Goal: Task Accomplishment & Management: Use online tool/utility

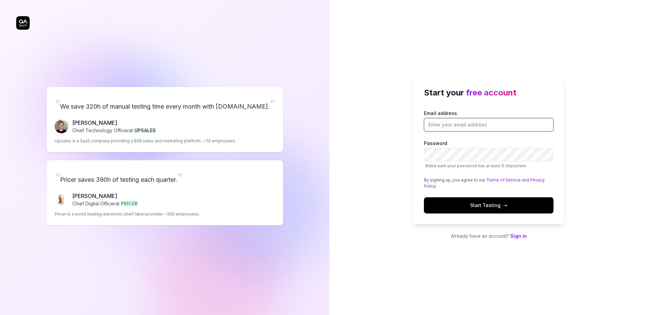
click at [450, 130] on input "Email address" at bounding box center [489, 124] width 130 height 13
type input "[EMAIL_ADDRESS][DOMAIN_NAME]"
click at [424, 197] on button "Start Testing →" at bounding box center [489, 205] width 130 height 16
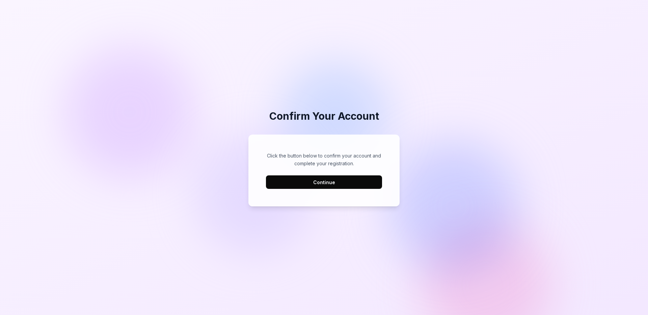
click at [327, 187] on button "Continue" at bounding box center [324, 181] width 116 height 13
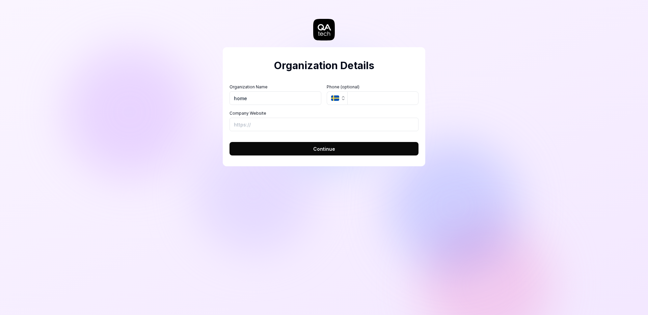
type input "home"
click at [272, 130] on input "Company Website" at bounding box center [323, 124] width 189 height 13
click at [340, 95] on button "SE" at bounding box center [337, 97] width 21 height 13
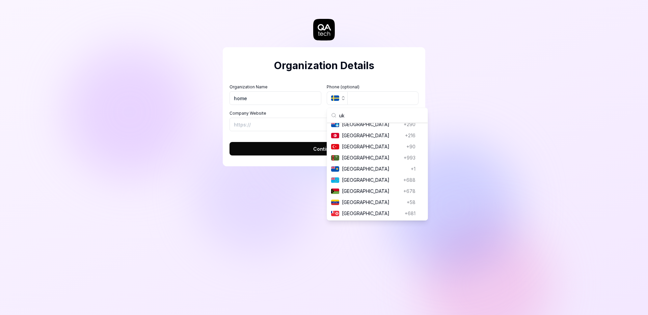
scroll to position [17, 0]
type input "ukr"
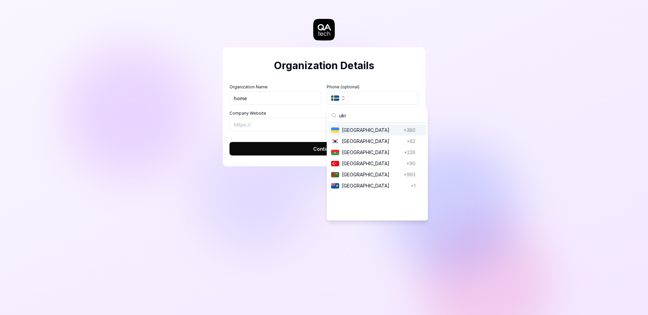
scroll to position [0, 0]
click at [364, 133] on span "Ukraine" at bounding box center [371, 130] width 59 height 7
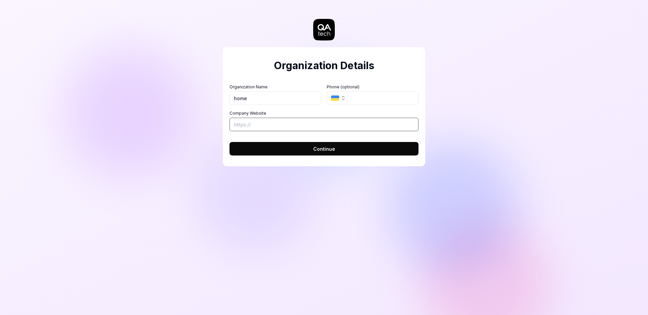
click at [246, 126] on input "Company Website" at bounding box center [323, 124] width 189 height 13
click at [313, 149] on button "Continue" at bounding box center [323, 148] width 189 height 13
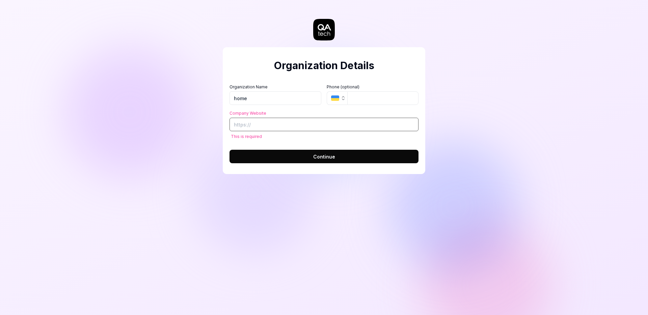
click at [259, 123] on input "Company Website" at bounding box center [323, 124] width 189 height 13
type input "https://google.com"
click at [284, 151] on button "Continue" at bounding box center [323, 156] width 189 height 13
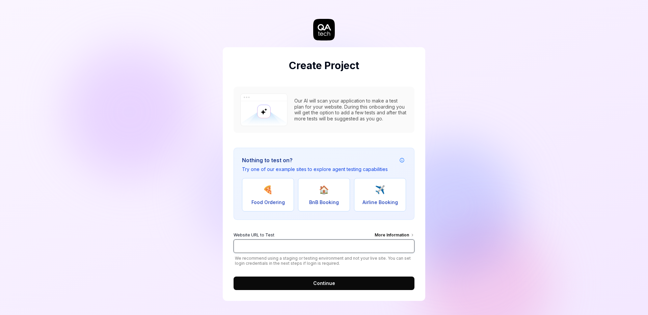
click at [272, 246] on input "Website URL to Test More Information" at bounding box center [323, 246] width 181 height 13
paste input "https://www.cremashop.eu/en"
type input "https://www.cremashop.eu/en"
click at [403, 237] on div "More Information" at bounding box center [394, 235] width 40 height 7
click at [403, 240] on input "https://www.cremashop.eu/en" at bounding box center [323, 246] width 181 height 13
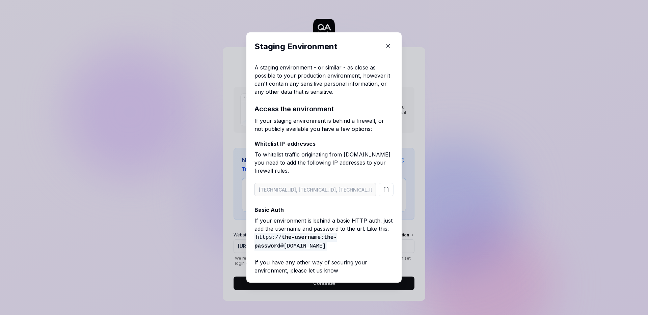
click at [387, 47] on icon "button" at bounding box center [388, 46] width 3 height 3
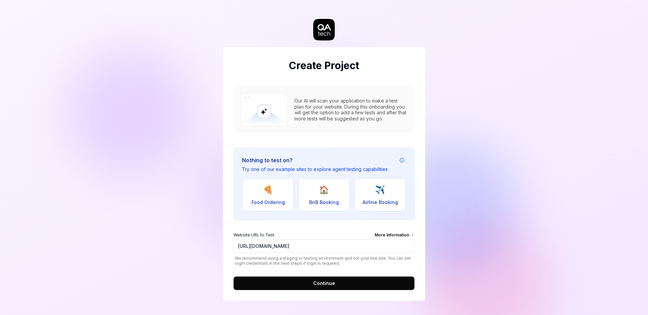
click at [320, 282] on span "Continue" at bounding box center [324, 283] width 22 height 7
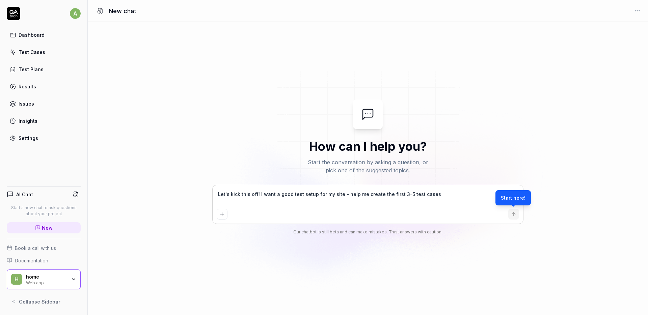
type textarea "*"
click at [33, 54] on div "Test Cases" at bounding box center [32, 52] width 27 height 7
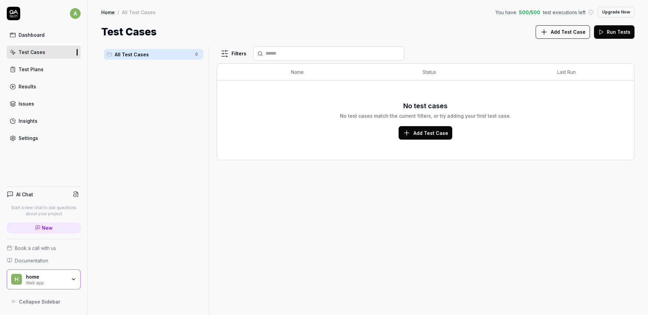
click at [423, 131] on span "Add Test Case" at bounding box center [430, 133] width 35 height 7
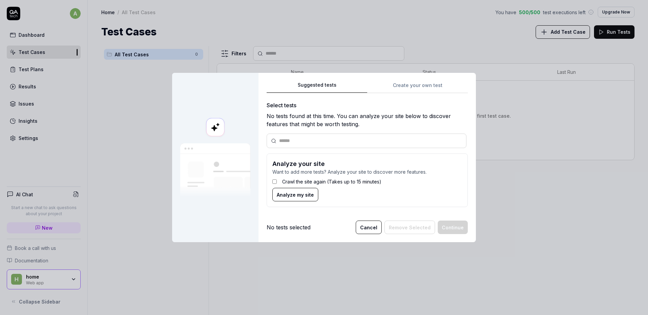
click at [283, 196] on span "Analyze my site" at bounding box center [295, 194] width 37 height 7
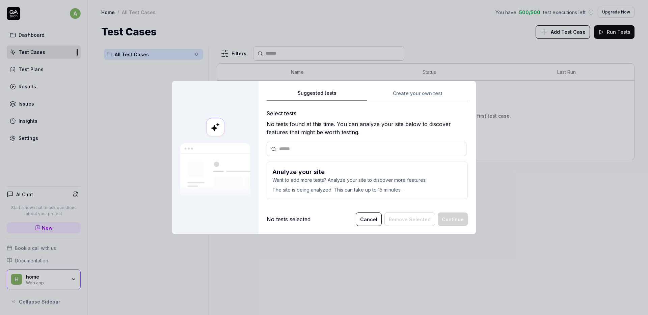
click at [376, 190] on p "The site is being analyzed. This can take up to 15 minutes..." at bounding box center [367, 189] width 190 height 10
click at [341, 178] on p "Want to add more tests? Analyze your site to discover more features." at bounding box center [367, 179] width 190 height 7
click at [398, 152] on div at bounding box center [366, 149] width 200 height 15
click at [398, 147] on input "text" at bounding box center [370, 148] width 183 height 7
click at [328, 188] on p "The site is being analyzed. This can take up to 15 minutes..." at bounding box center [367, 189] width 190 height 10
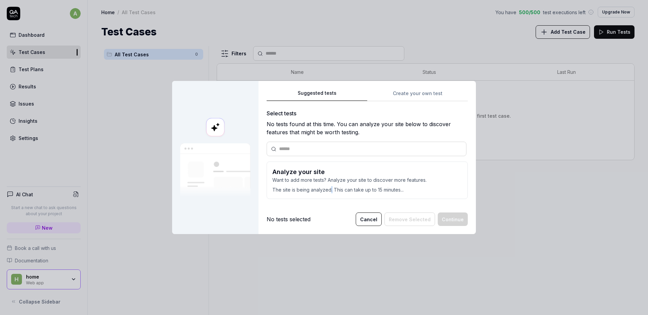
click at [327, 188] on p "The site is being analyzed. This can take up to 15 minutes..." at bounding box center [367, 189] width 190 height 10
click at [347, 167] on h3 "Analyze your site" at bounding box center [367, 171] width 190 height 9
click at [331, 134] on div "No tests found at this time. You can analyze your site below to discover featur…" at bounding box center [366, 128] width 201 height 16
click at [331, 170] on h3 "Analyze your site" at bounding box center [367, 171] width 190 height 9
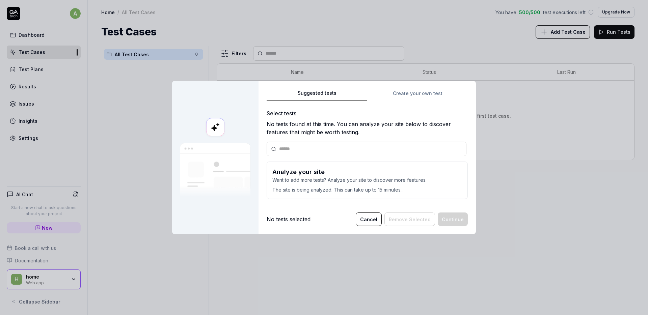
click at [331, 142] on div at bounding box center [366, 149] width 200 height 15
click at [332, 138] on div "Select tests No tests found at this time. You can analyze your site below to di…" at bounding box center [366, 156] width 201 height 95
